Goal: Task Accomplishment & Management: Manage account settings

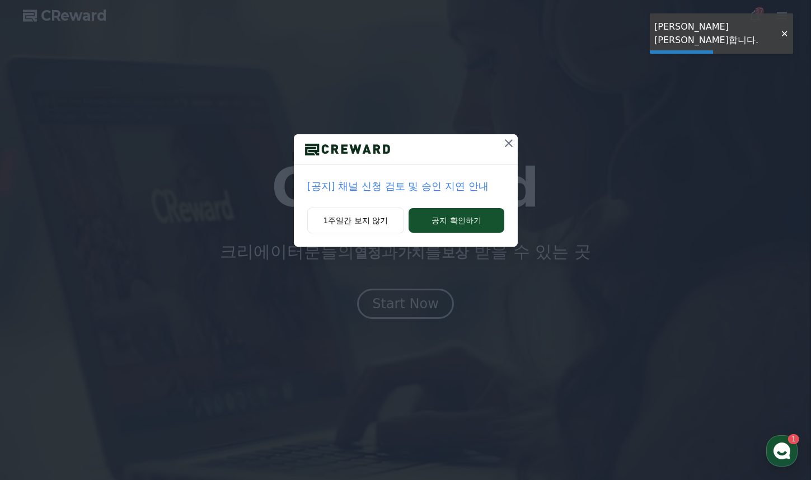
click at [506, 148] on icon at bounding box center [508, 143] width 13 height 13
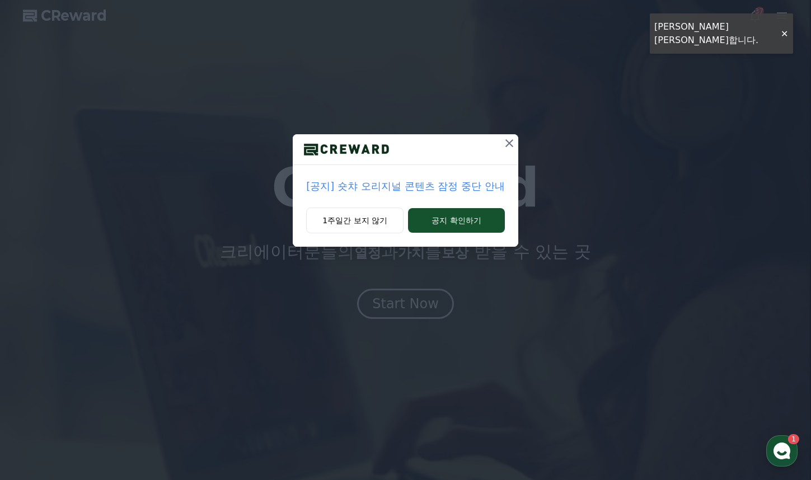
drag, startPoint x: 502, startPoint y: 146, endPoint x: 507, endPoint y: 144, distance: 5.8
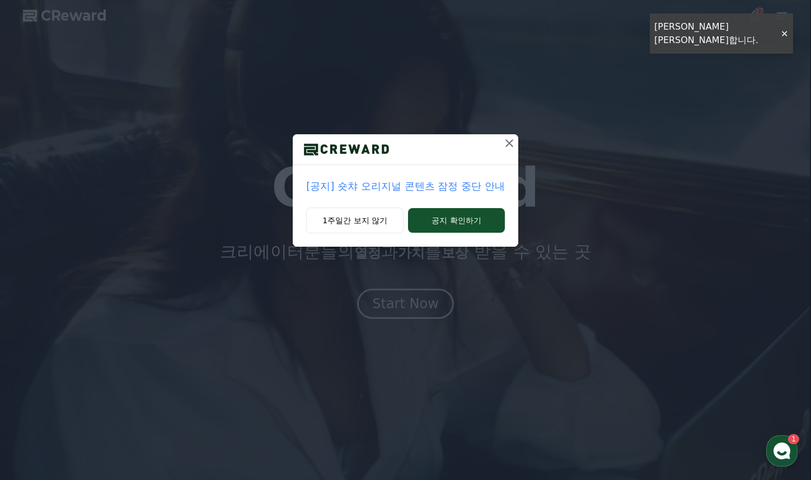
click at [504, 146] on button at bounding box center [509, 143] width 18 height 18
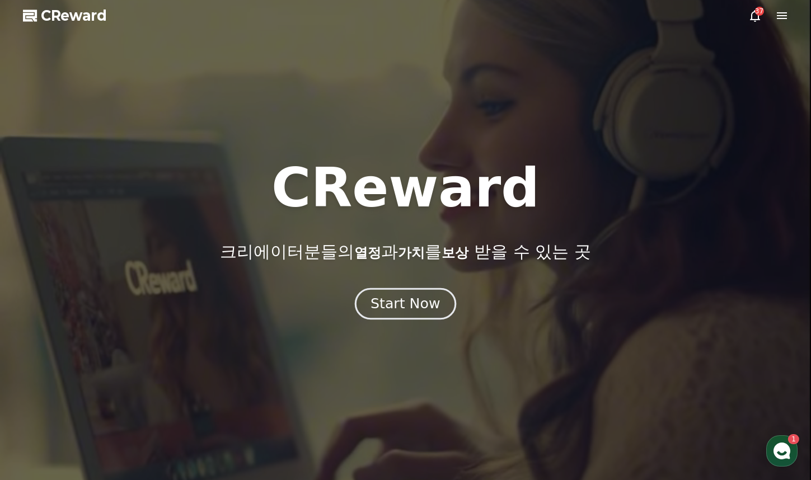
click at [419, 317] on button "Start Now" at bounding box center [405, 304] width 101 height 32
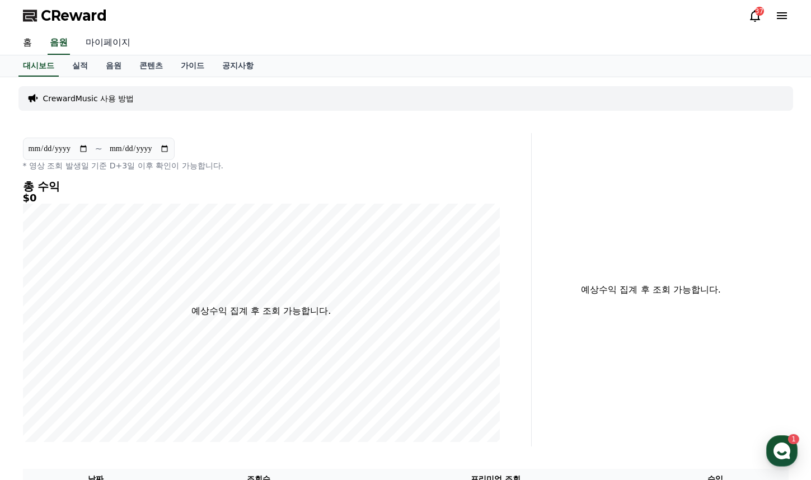
click at [95, 38] on link "마이페이지" at bounding box center [108, 43] width 63 height 24
select select "**********"
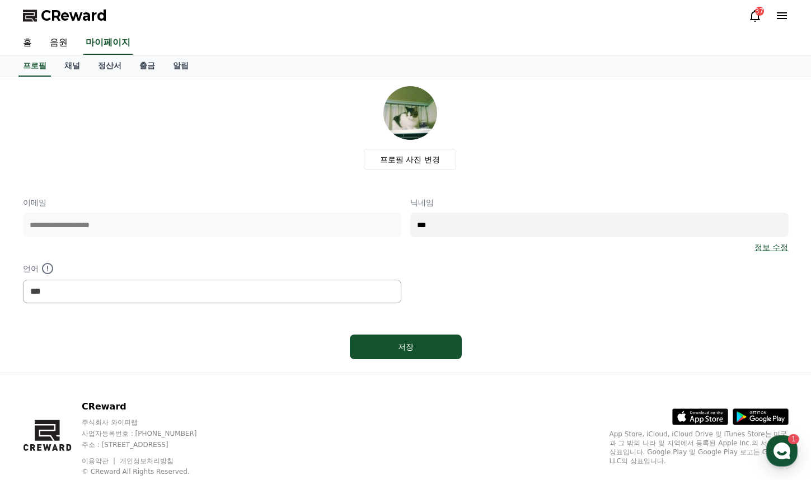
click at [776, 244] on link "정보 수정" at bounding box center [772, 247] width 34 height 11
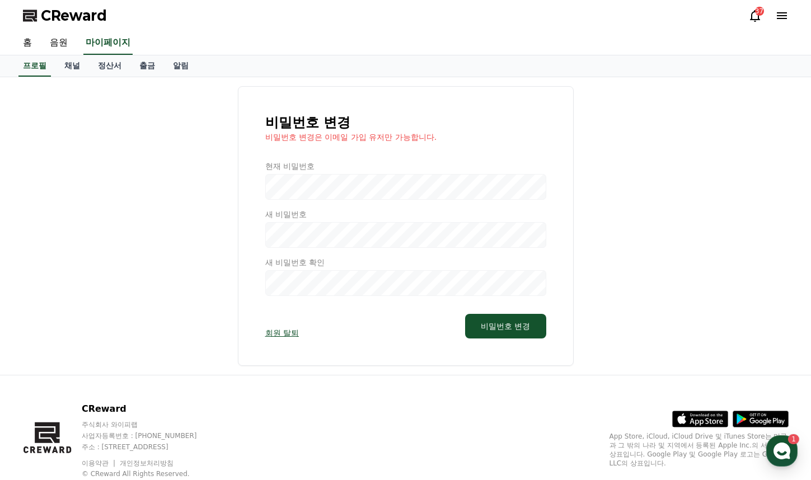
click at [289, 331] on link "회원 탈퇴" at bounding box center [282, 332] width 34 height 11
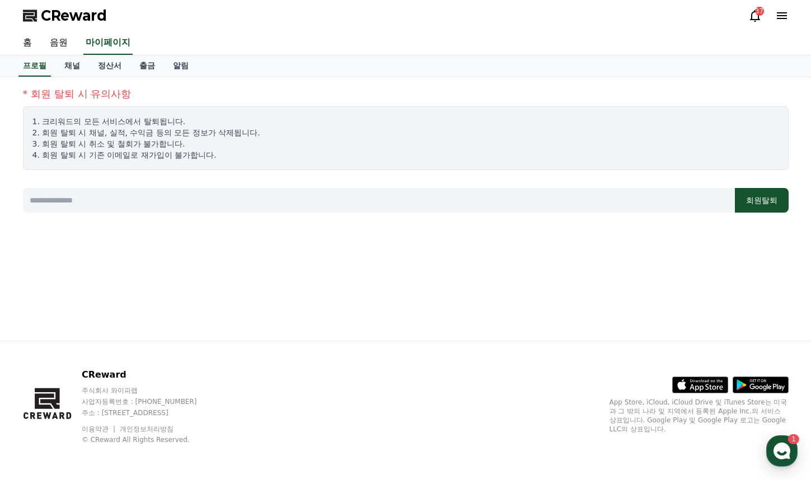
click at [334, 199] on input at bounding box center [379, 200] width 712 height 25
click at [484, 167] on div "1. 크리워드의 모든 서비스에서 탈퇴됩니다. 2. 회원 탈퇴 시 채널, 실적, 수익금 등의 모든 정보가 삭제됩니다. 3. 회원 탈퇴 시 취소 …" at bounding box center [406, 138] width 766 height 64
